Goal: Transaction & Acquisition: Purchase product/service

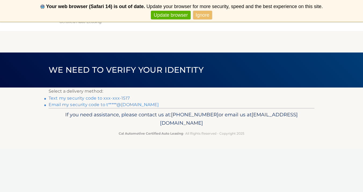
click at [92, 97] on link "Text my security code to xxx-xxx-1517" at bounding box center [89, 97] width 81 height 5
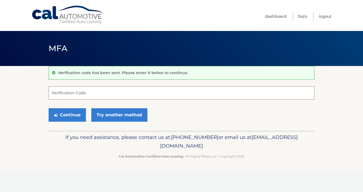
click at [76, 92] on input "Verification Code" at bounding box center [182, 92] width 266 height 13
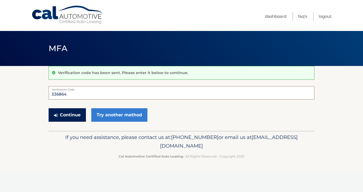
type input "336864"
click at [67, 114] on button "Continue" at bounding box center [67, 114] width 37 height 13
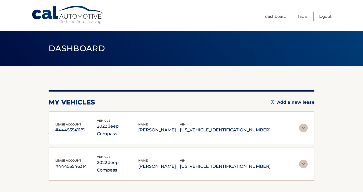
click at [304, 123] on img at bounding box center [303, 127] width 9 height 9
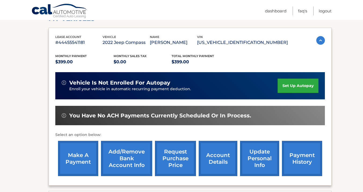
scroll to position [85, 0]
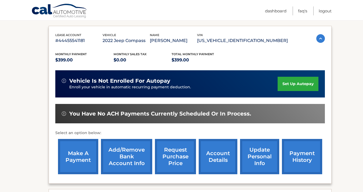
click at [77, 154] on link "make a payment" at bounding box center [78, 156] width 40 height 35
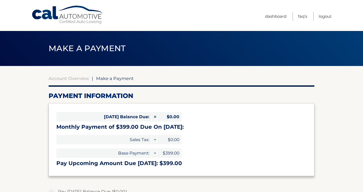
select select "ZDFiOTgzZTEtZmI4NC00N2VhLWJmZDItZmNmZWVhNmQ2ZmE4"
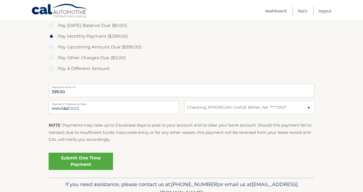
scroll to position [166, 0]
click at [92, 158] on link "Submit One Time Payment" at bounding box center [81, 160] width 65 height 17
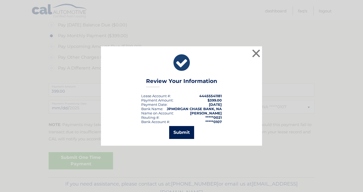
click at [183, 133] on button "Submit" at bounding box center [181, 132] width 25 height 13
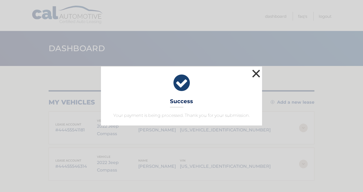
click at [256, 73] on button "×" at bounding box center [256, 73] width 11 height 11
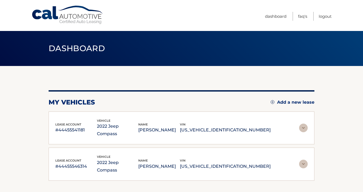
click at [302, 159] on img at bounding box center [303, 163] width 9 height 9
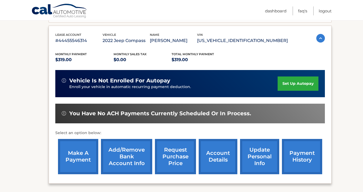
scroll to position [117, 0]
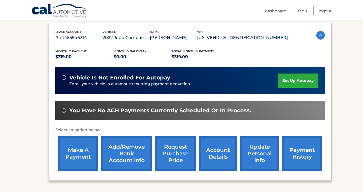
click at [80, 153] on link "make a payment" at bounding box center [78, 153] width 40 height 35
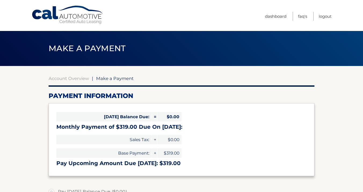
select select "ZjZjMTE2YWItMzMyYS00MDBkLTg2YWMtN2RiNWNhMjIwZGI4"
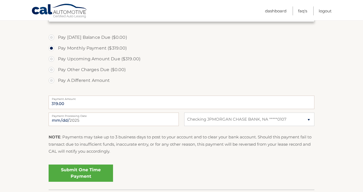
scroll to position [156, 0]
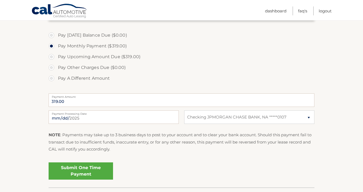
click at [83, 167] on link "Submit One Time Payment" at bounding box center [81, 170] width 65 height 17
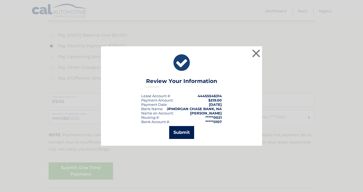
click at [179, 133] on button "Submit" at bounding box center [181, 132] width 25 height 13
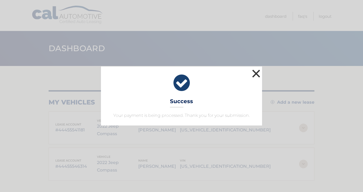
click at [257, 73] on button "×" at bounding box center [256, 73] width 11 height 11
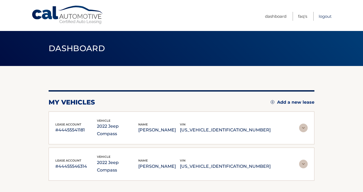
click at [327, 16] on link "Logout" at bounding box center [325, 16] width 13 height 9
